Goal: Information Seeking & Learning: Learn about a topic

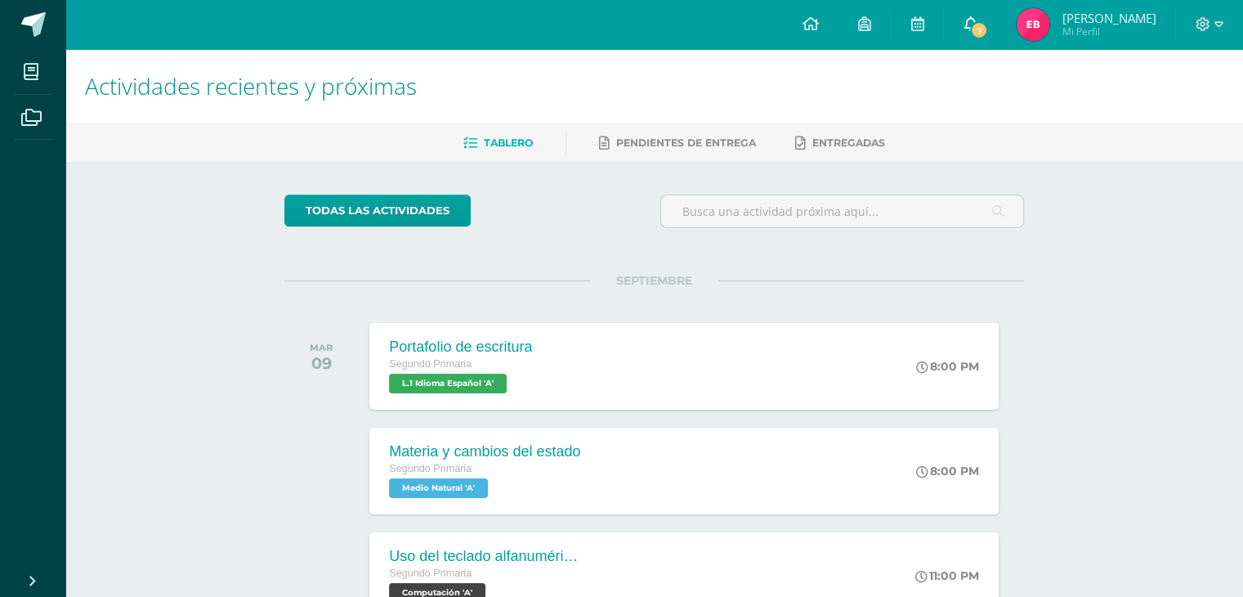
click at [984, 32] on span "7" at bounding box center [979, 30] width 18 height 18
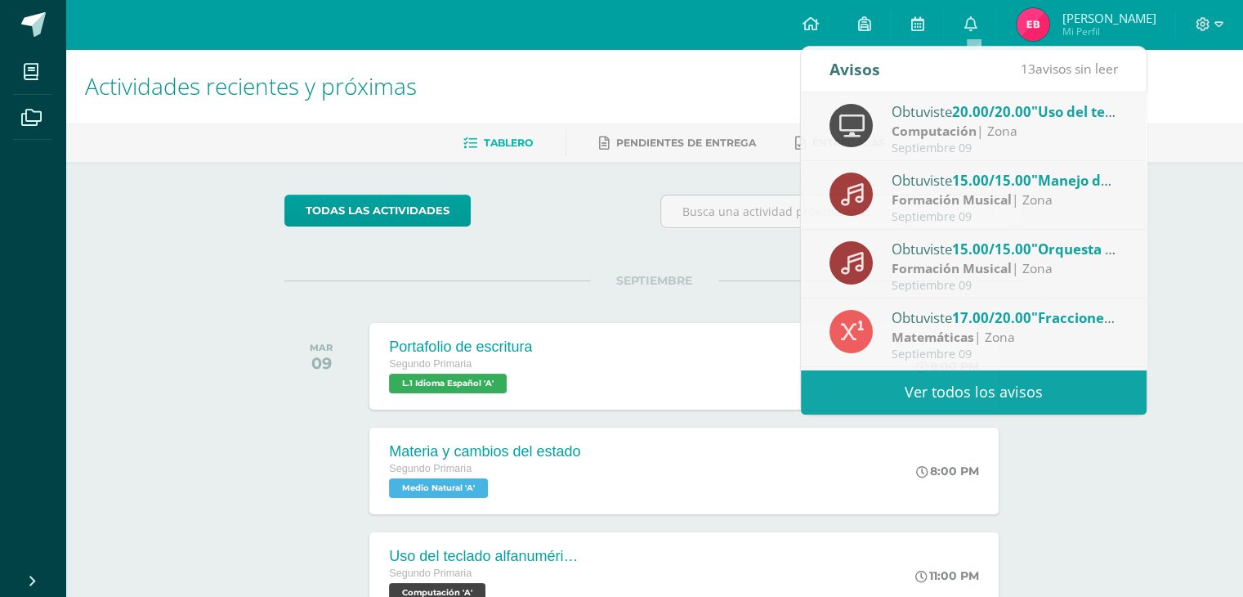
click at [212, 491] on div "Actividades recientes y próximas Tablero Pendientes de entrega Entregadas todas…" at bounding box center [654, 542] width 1178 height 986
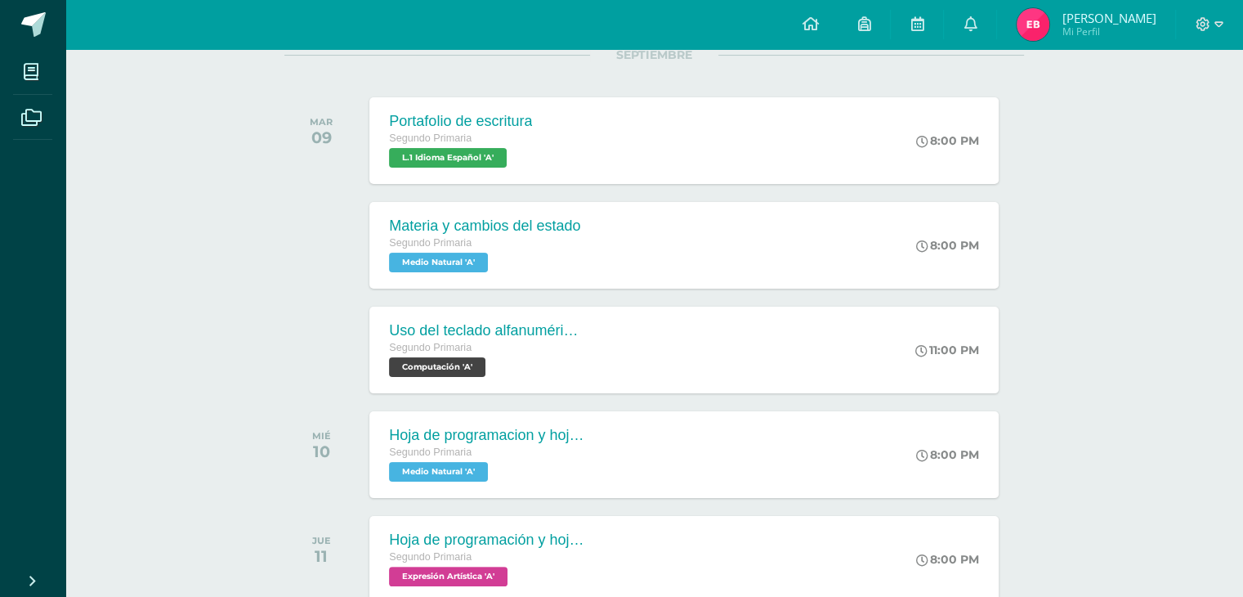
scroll to position [360, 0]
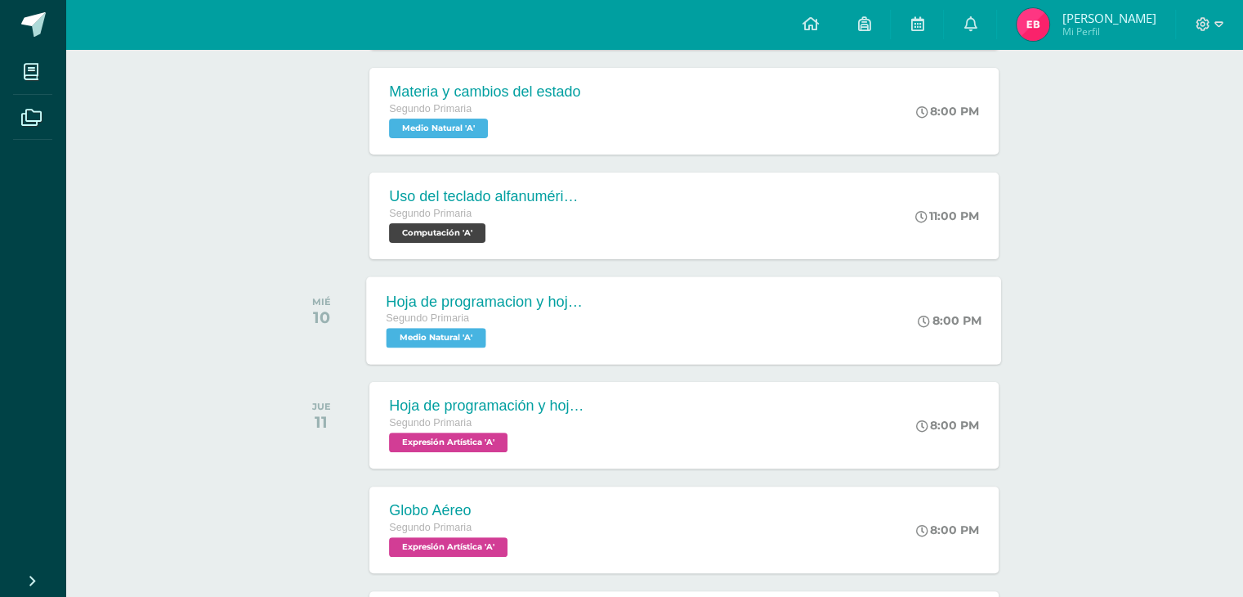
click at [477, 337] on span "Medio Natural 'A'" at bounding box center [437, 338] width 100 height 20
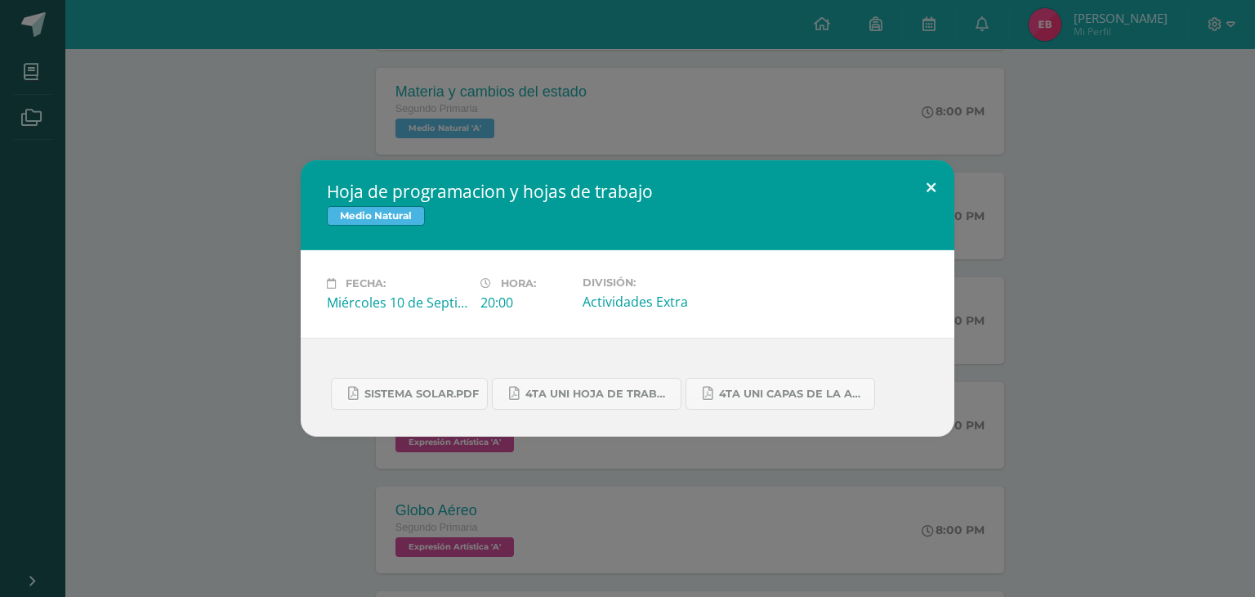
click at [928, 185] on button at bounding box center [931, 188] width 47 height 56
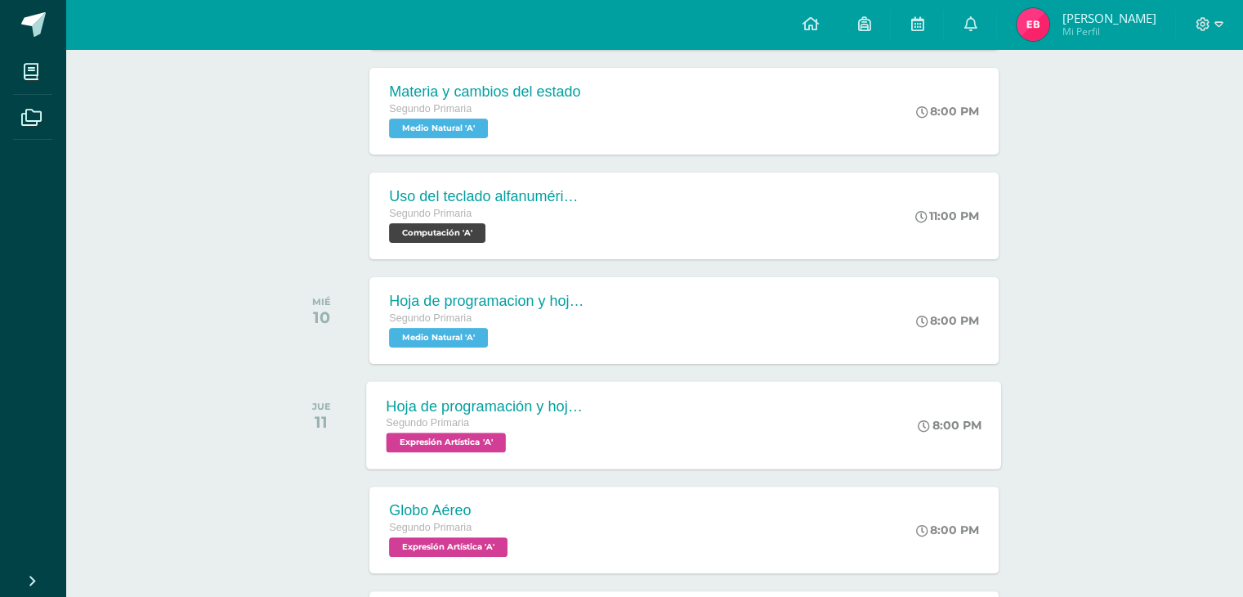
click at [371, 462] on div "Hoja de programación y hojas de trabajo Segundo Primaria Expresión Artística 'A'" at bounding box center [486, 424] width 238 height 87
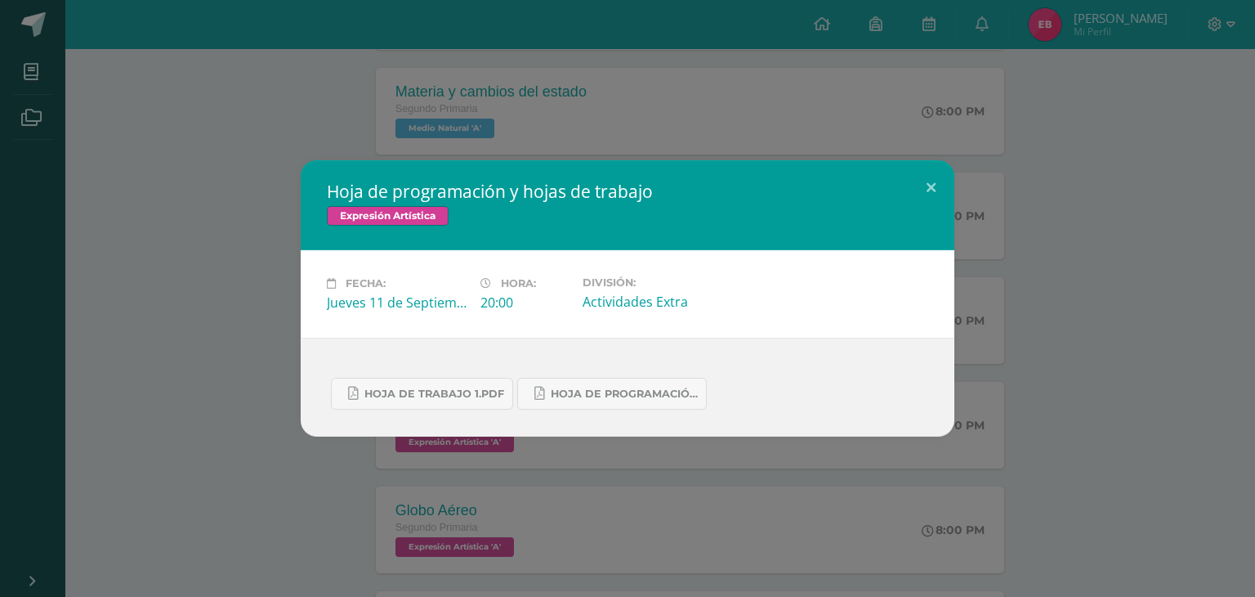
click at [136, 534] on div "Hoja de programación y hojas de trabajo Expresión Artística Fecha: [DATE] Hora:…" at bounding box center [627, 298] width 1255 height 597
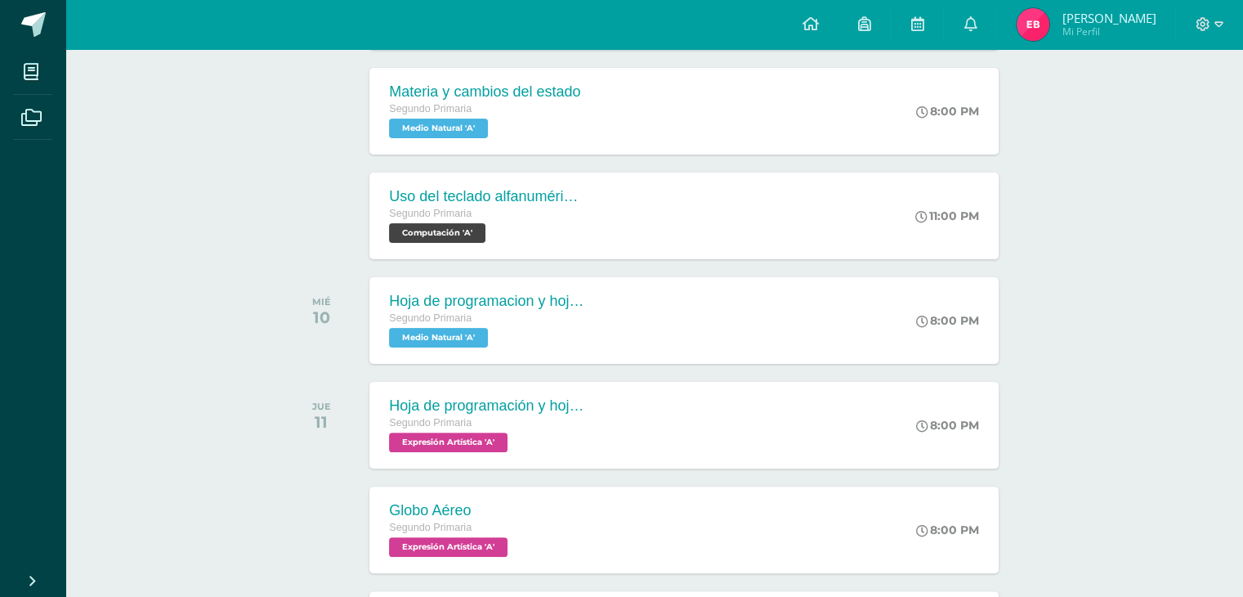
click at [229, 526] on div "Actividades recientes y próximas Tablero Pendientes de entrega Entregadas todas…" at bounding box center [654, 496] width 1178 height 1614
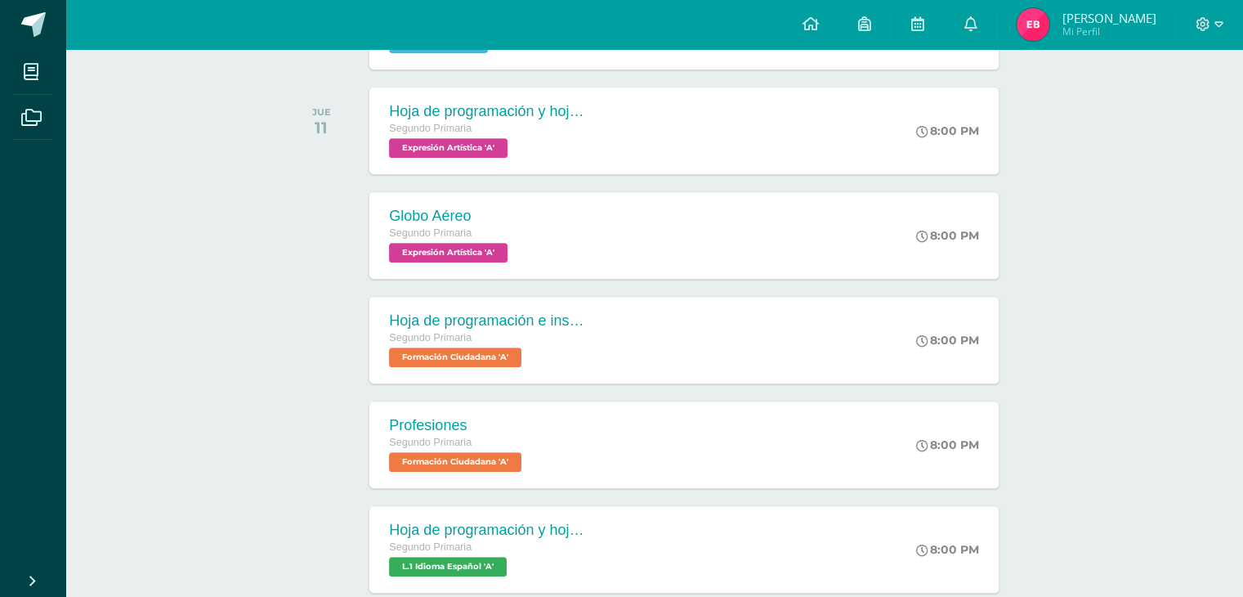
scroll to position [621, 0]
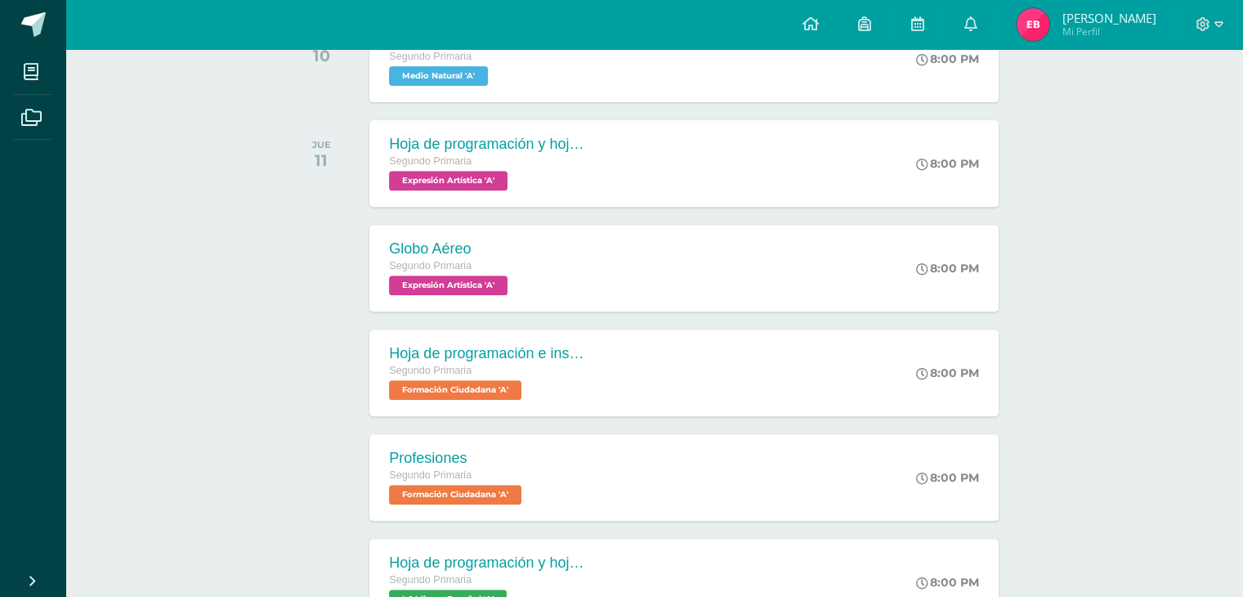
click at [2, 585] on link "Cerrar panel" at bounding box center [59, 578] width 118 height 35
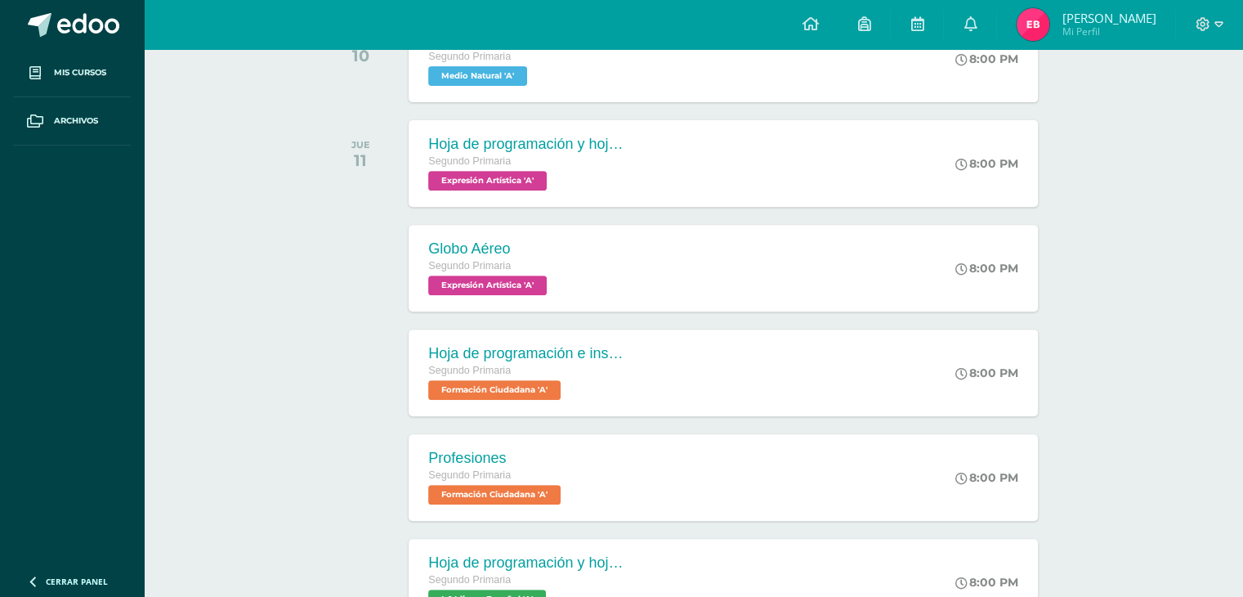
click at [1098, 151] on div "Actividades recientes y próximas Tablero Pendientes de entrega Entregadas todas…" at bounding box center [693, 439] width 1099 height 2023
